Goal: Check status: Check status

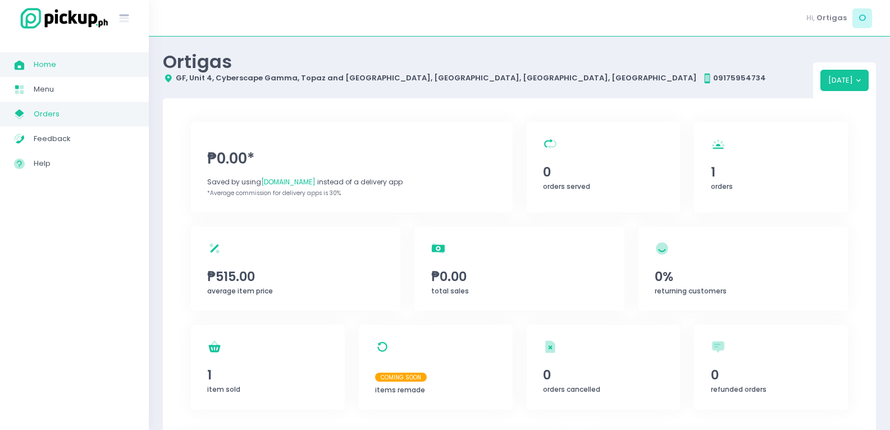
click at [80, 104] on link "My Store Created with Sketch. Orders" at bounding box center [74, 114] width 149 height 25
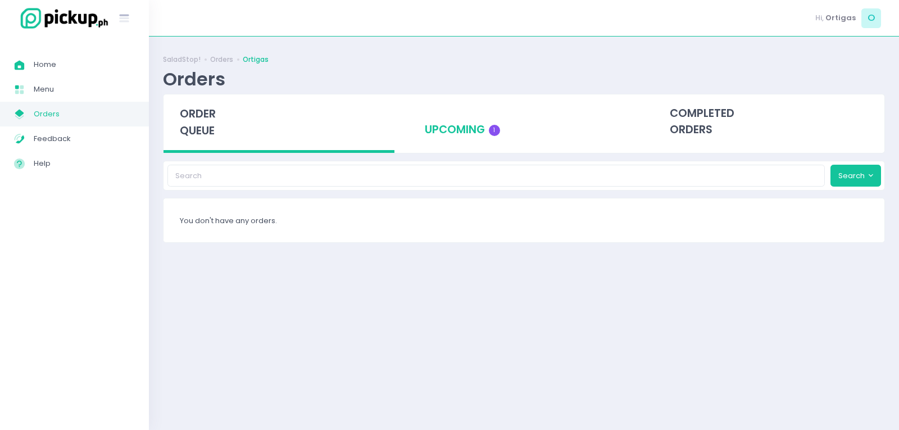
click at [432, 116] on div "upcoming 1" at bounding box center [523, 121] width 231 height 55
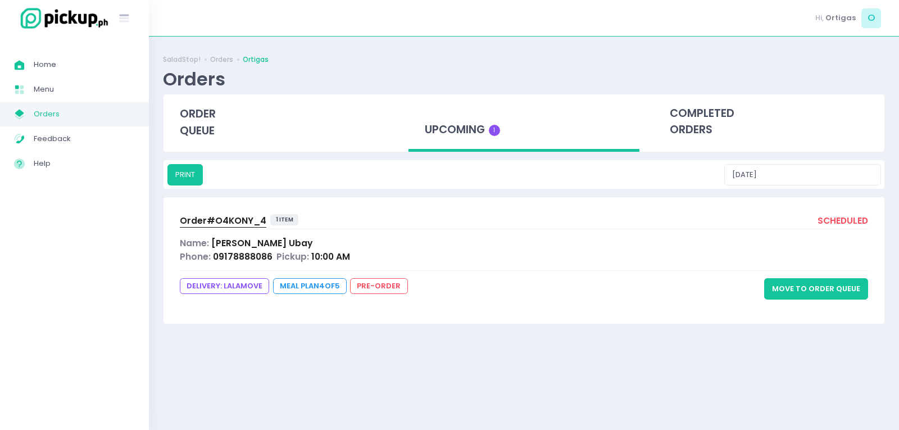
click at [243, 216] on span "Order# O4KONY_4" at bounding box center [223, 221] width 86 height 12
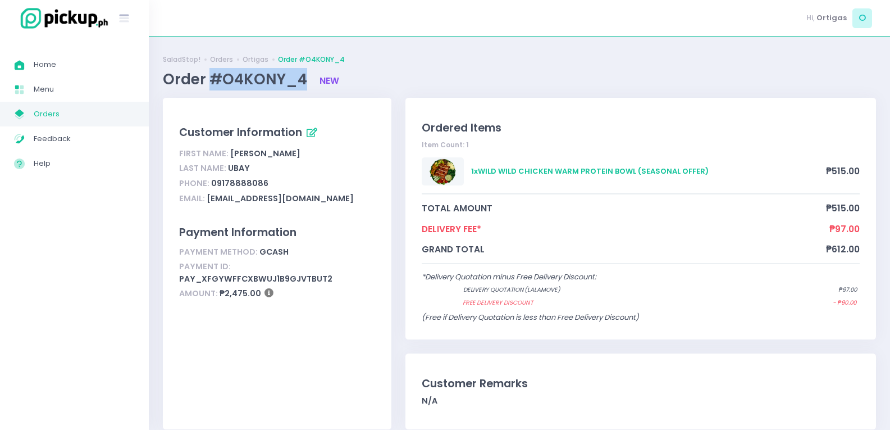
drag, startPoint x: 209, startPoint y: 77, endPoint x: 305, endPoint y: 83, distance: 95.6
click at [305, 83] on span "Order #O4KONY_4" at bounding box center [237, 79] width 148 height 20
copy span "#O4KONY_4"
